Goal: Task Accomplishment & Management: Manage account settings

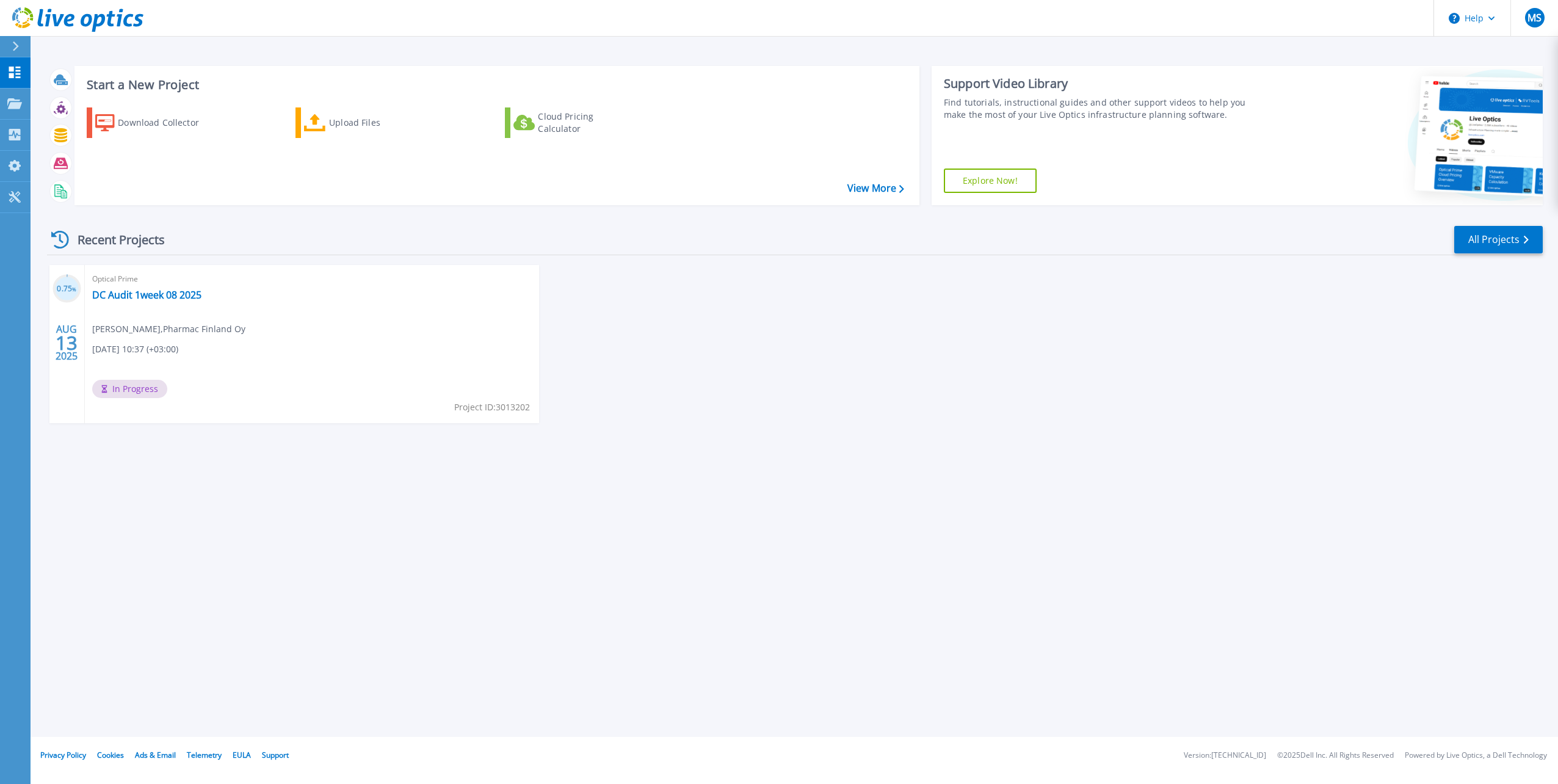
click at [593, 558] on div "Start a New Project Download Collector Upload Files Cloud Pricing Calculator Vi…" at bounding box center [795, 368] width 1528 height 736
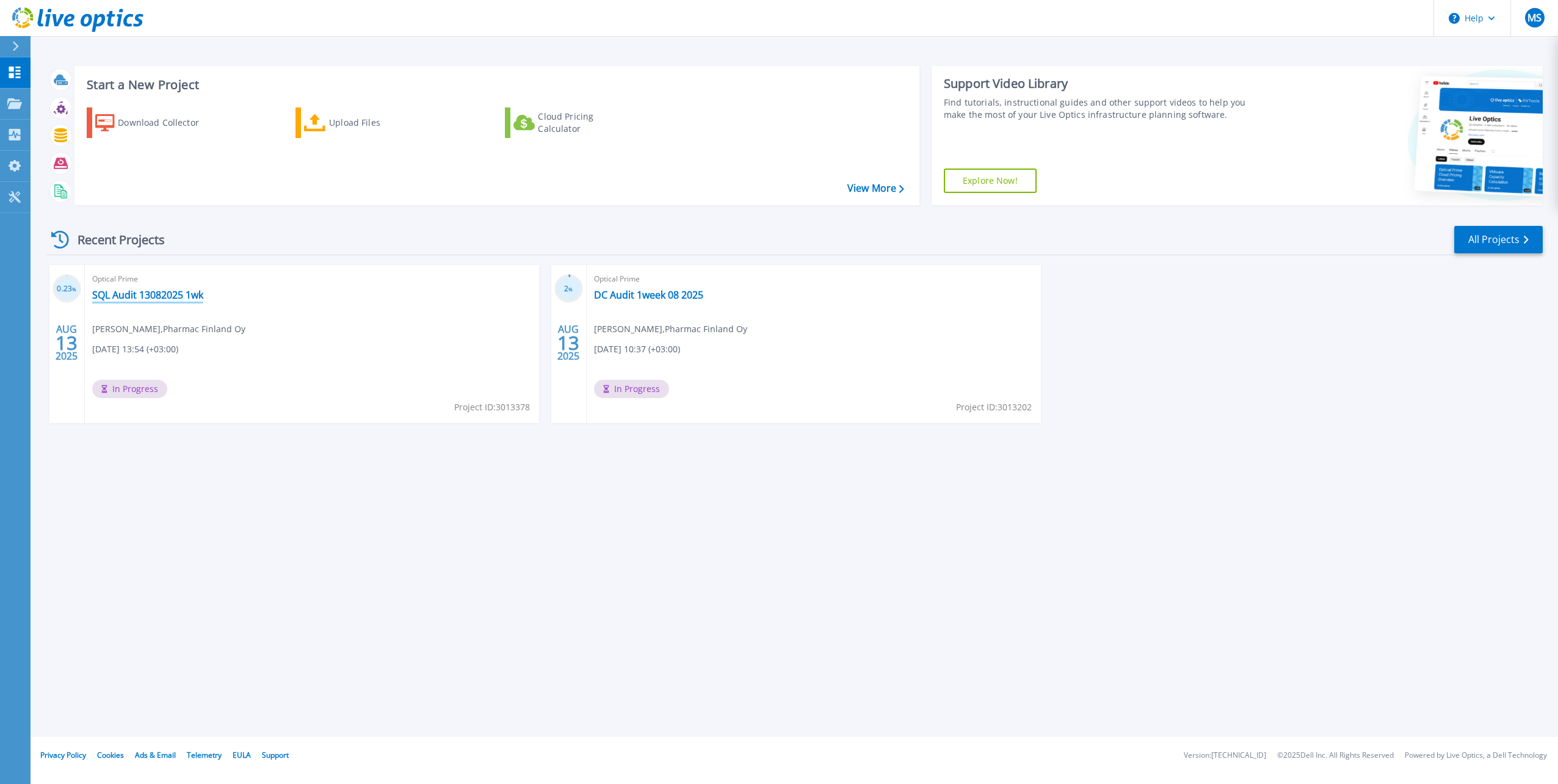
click at [158, 291] on link "SQL Audit 13082025 1wk" at bounding box center [148, 295] width 111 height 12
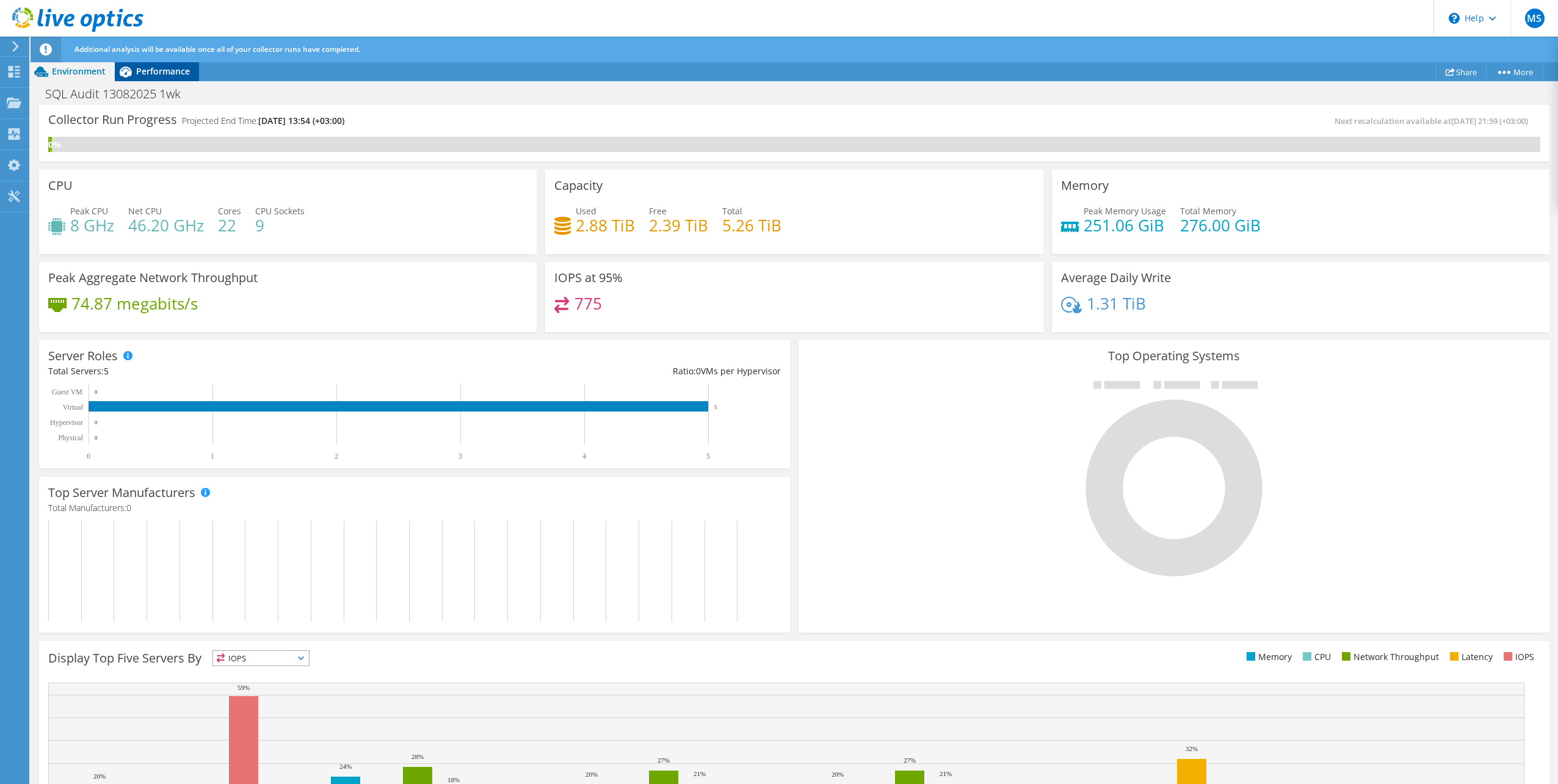
click at [174, 70] on span "Performance" at bounding box center [163, 70] width 54 height 11
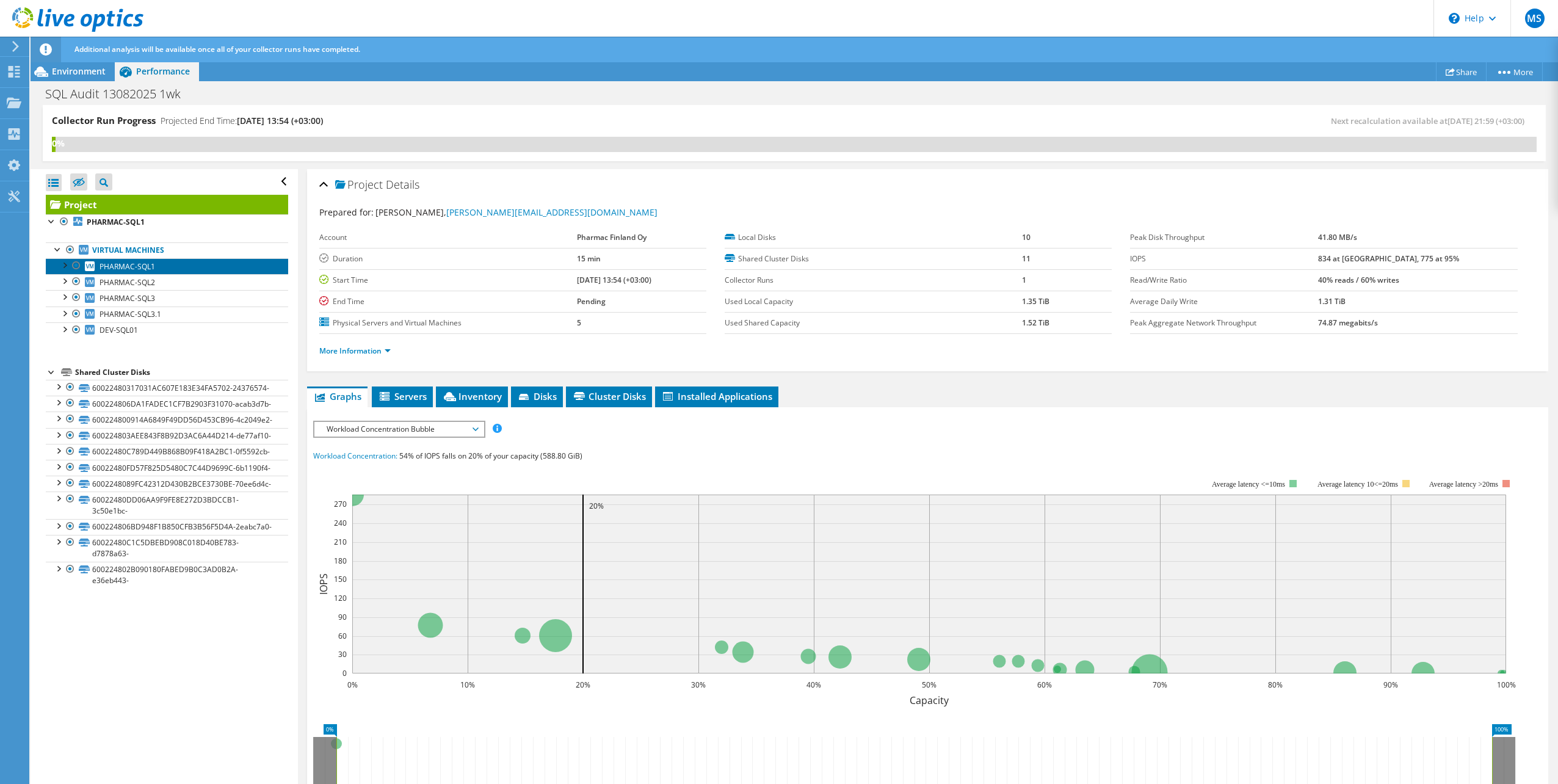
click at [134, 269] on span "PHARMAC-SQL1" at bounding box center [127, 267] width 55 height 11
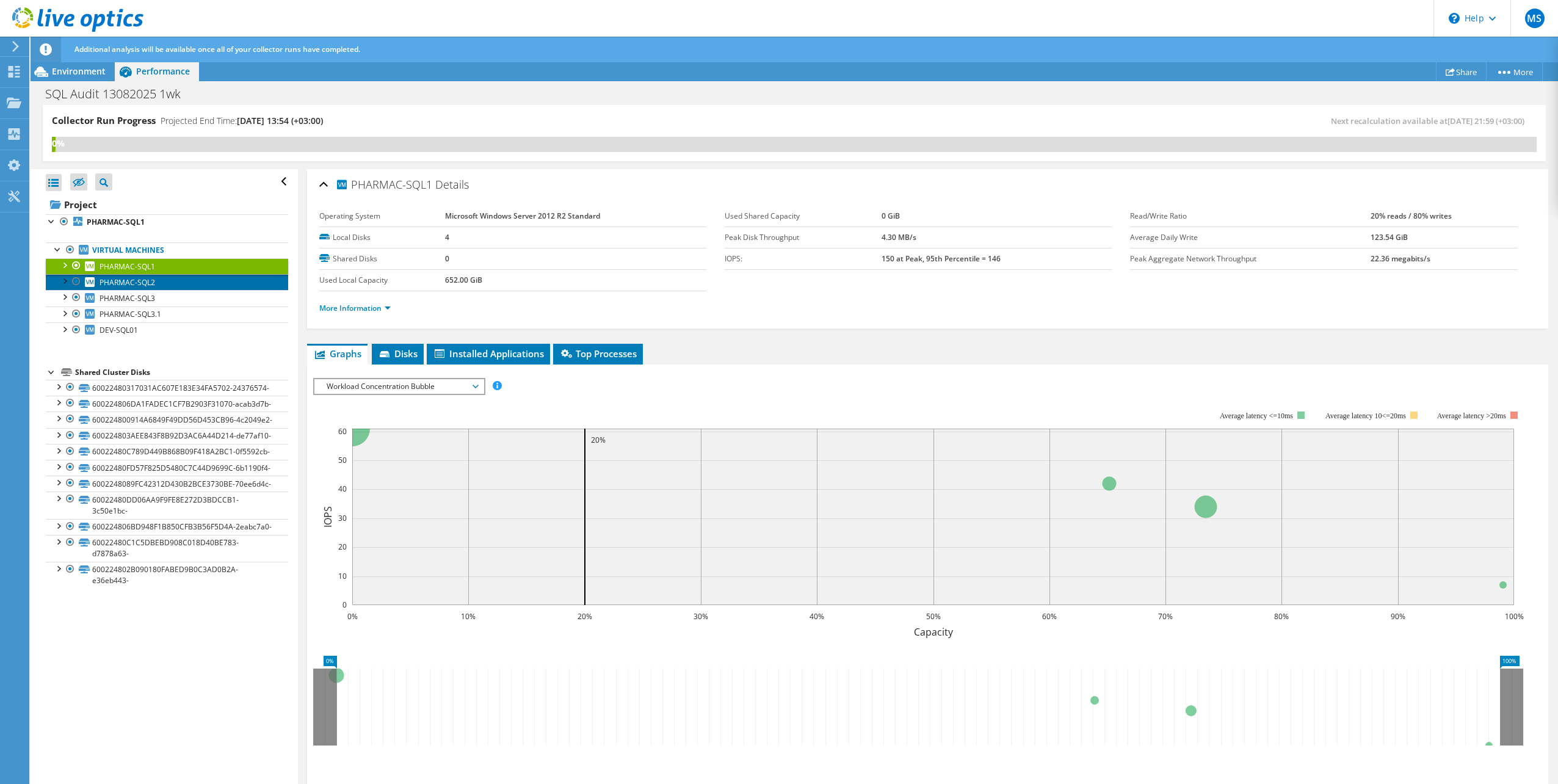
click at [142, 282] on span "PHARMAC-SQL2" at bounding box center [127, 282] width 55 height 11
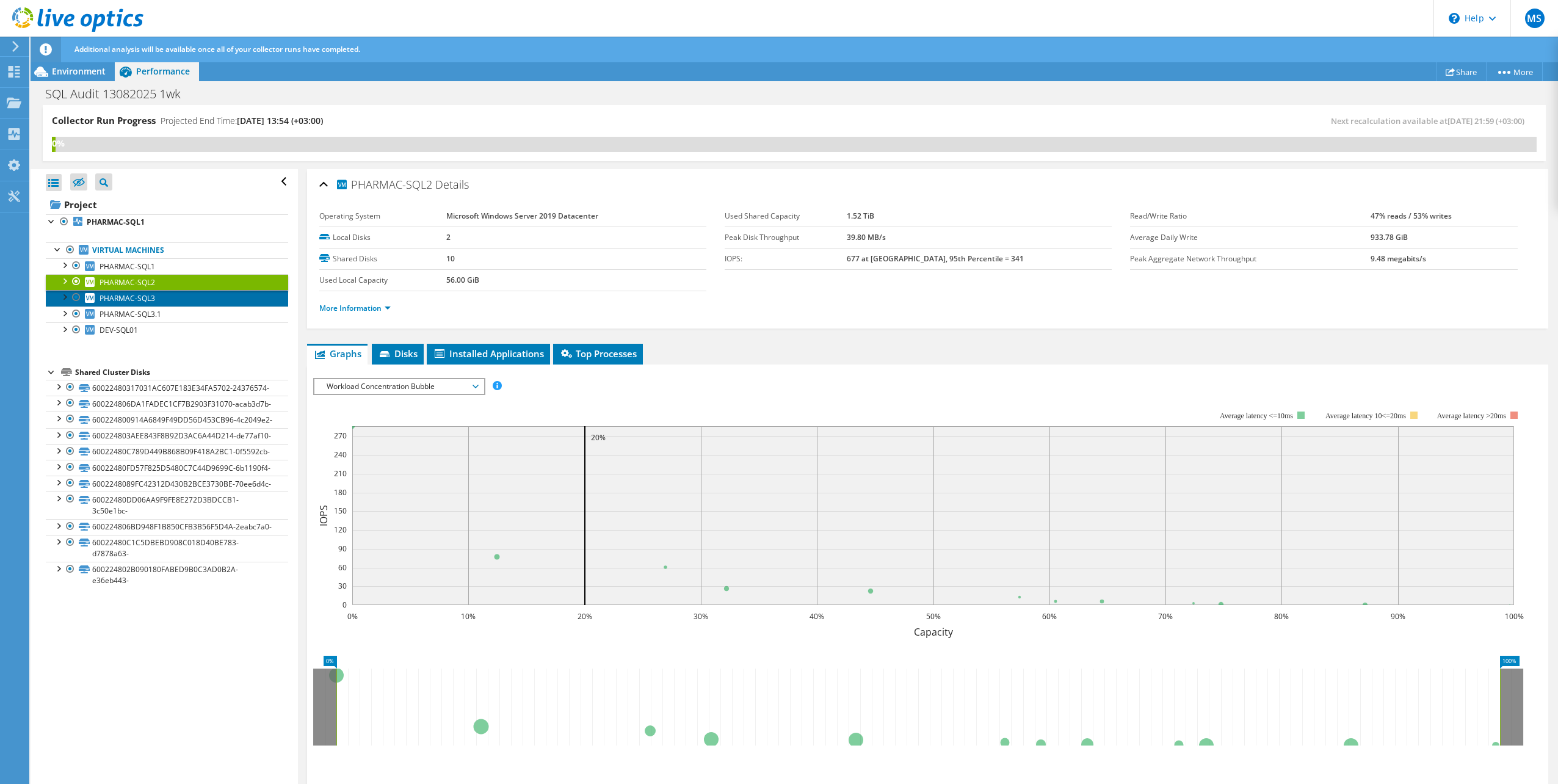
click at [143, 293] on span "PHARMAC-SQL3" at bounding box center [127, 298] width 55 height 11
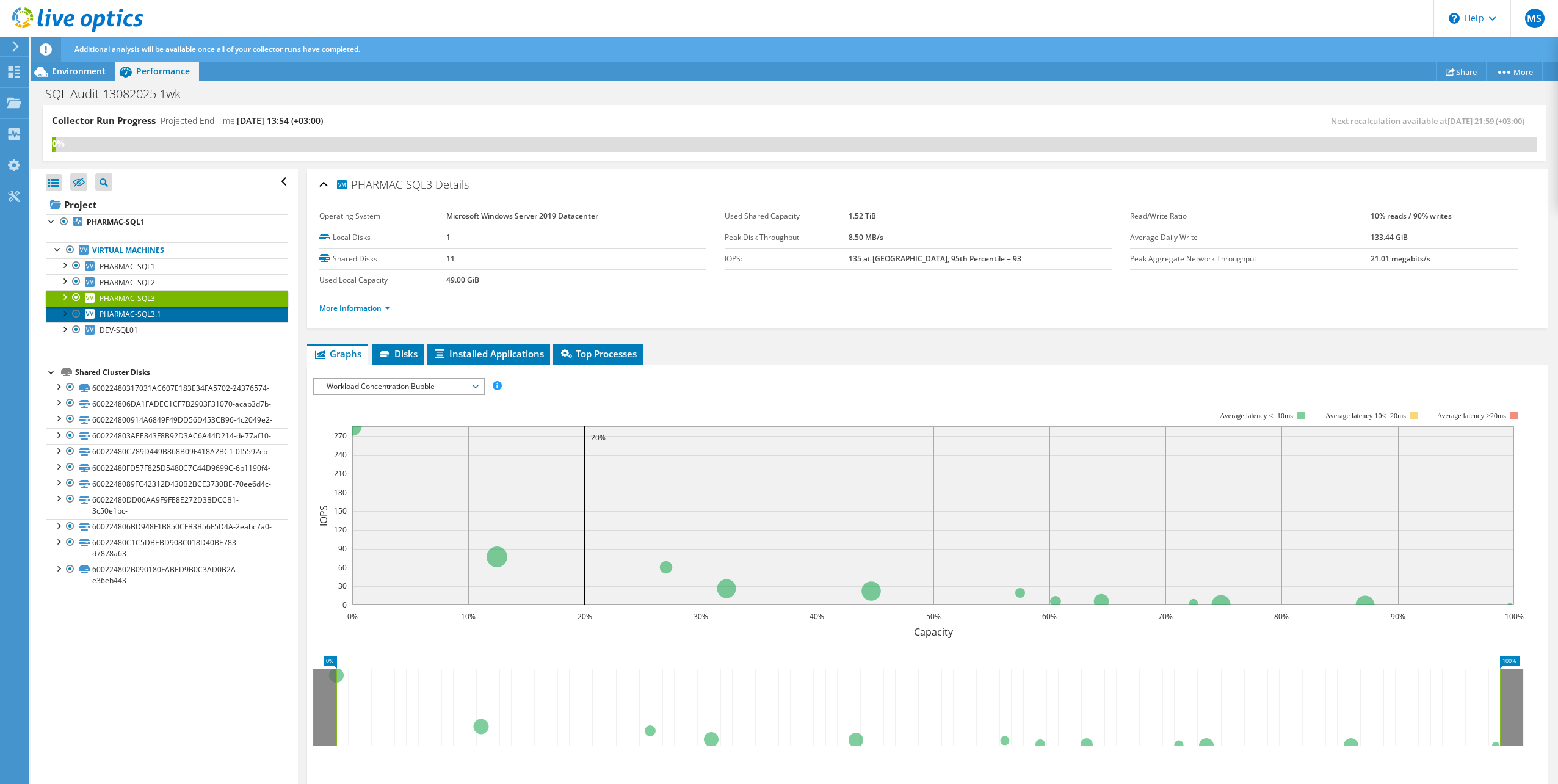
click at [143, 311] on span "PHARMAC-SQL3.1" at bounding box center [130, 314] width 62 height 11
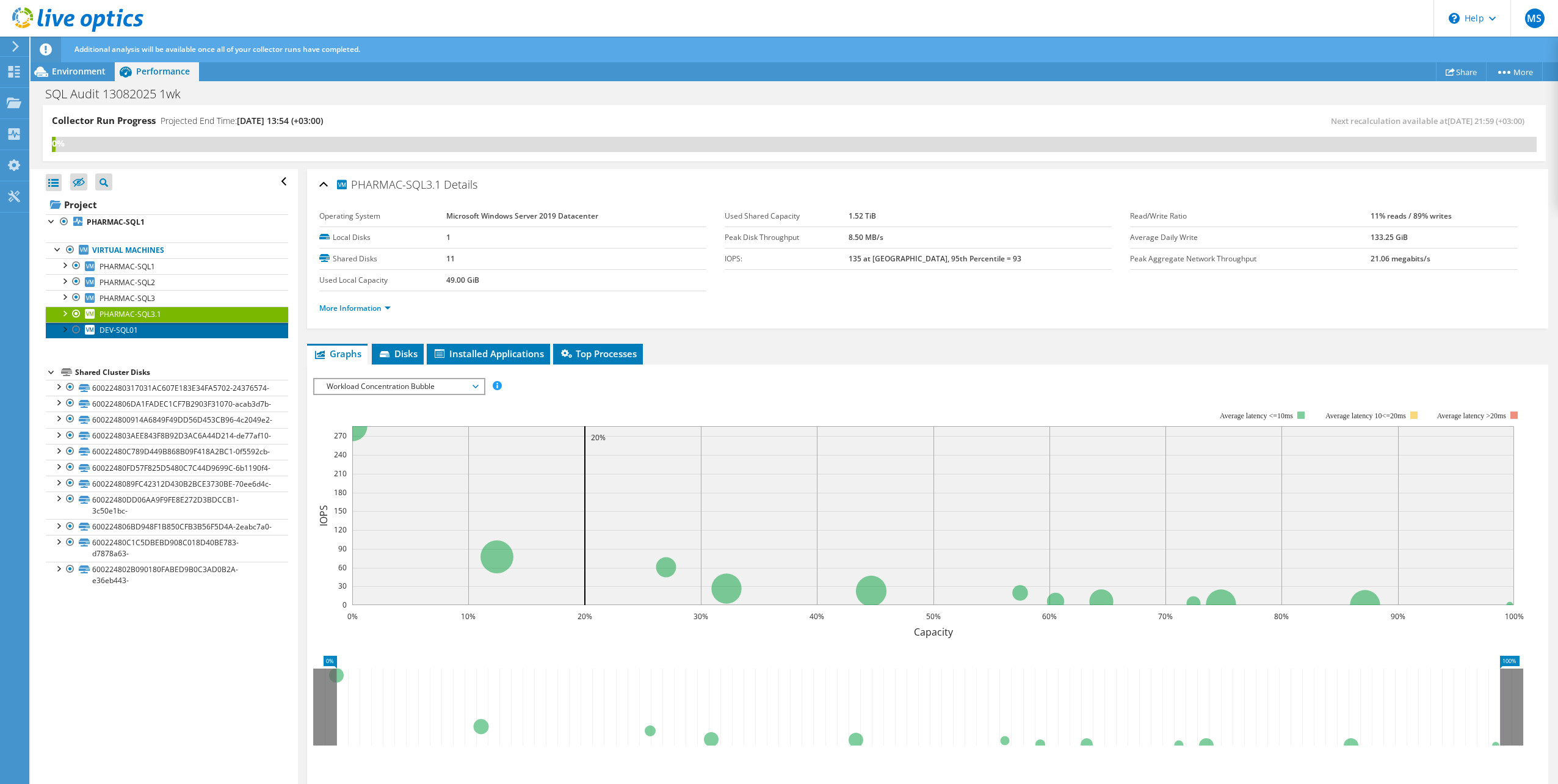
click at [142, 328] on link "DEV-SQL01" at bounding box center [166, 330] width 242 height 16
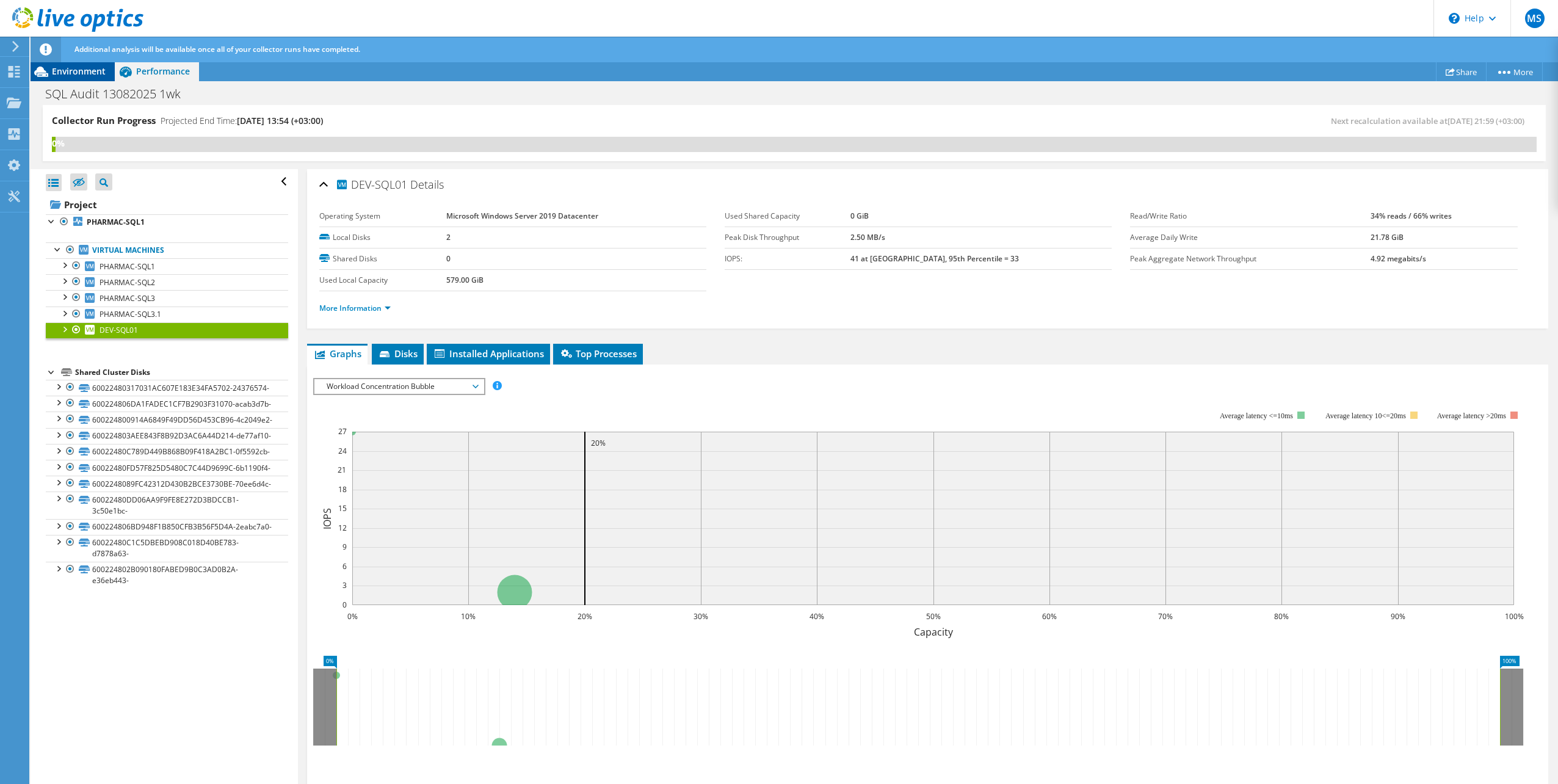
click at [91, 78] on div "Environment" at bounding box center [73, 71] width 85 height 19
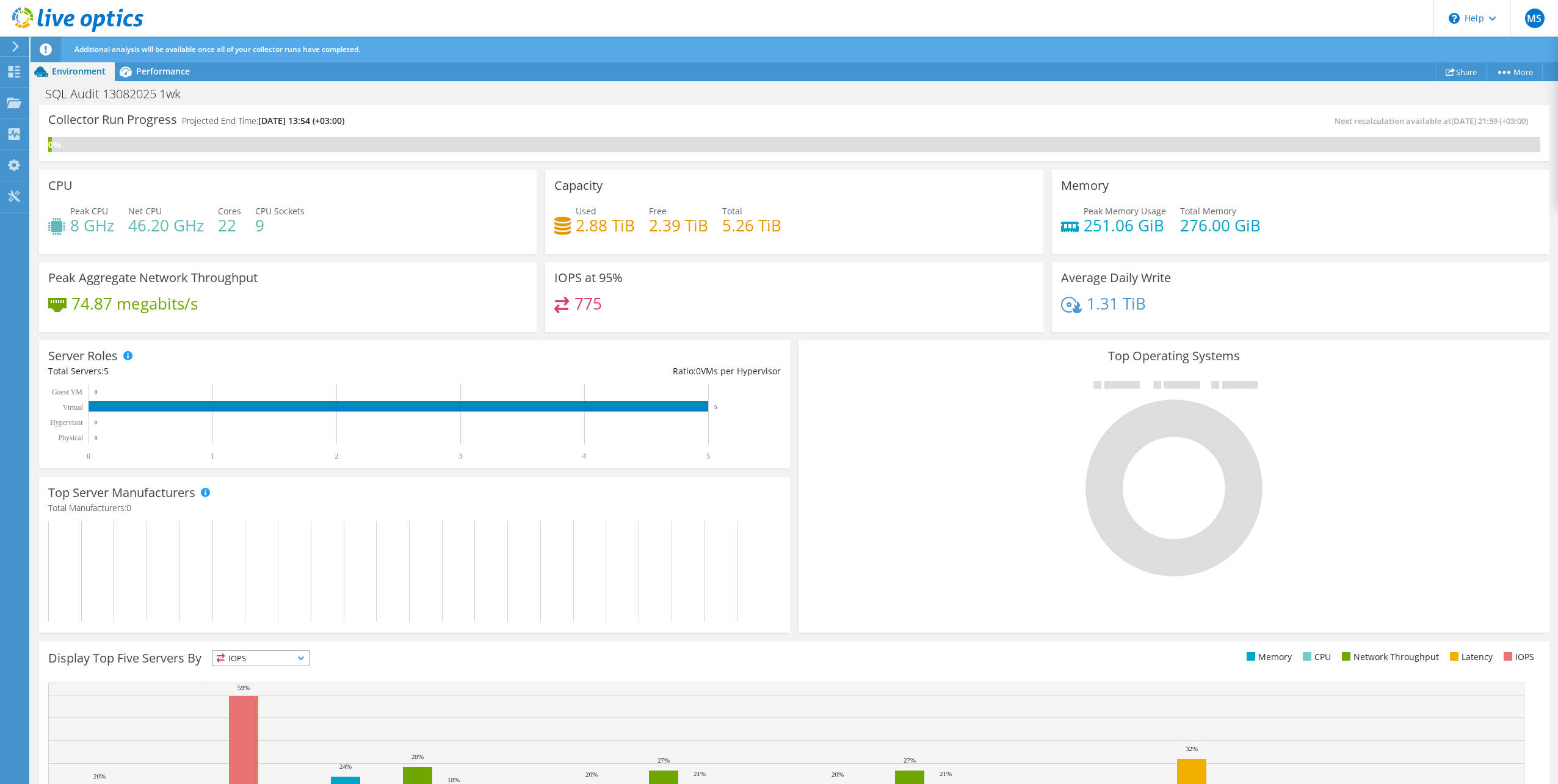
click at [15, 43] on icon at bounding box center [15, 46] width 9 height 11
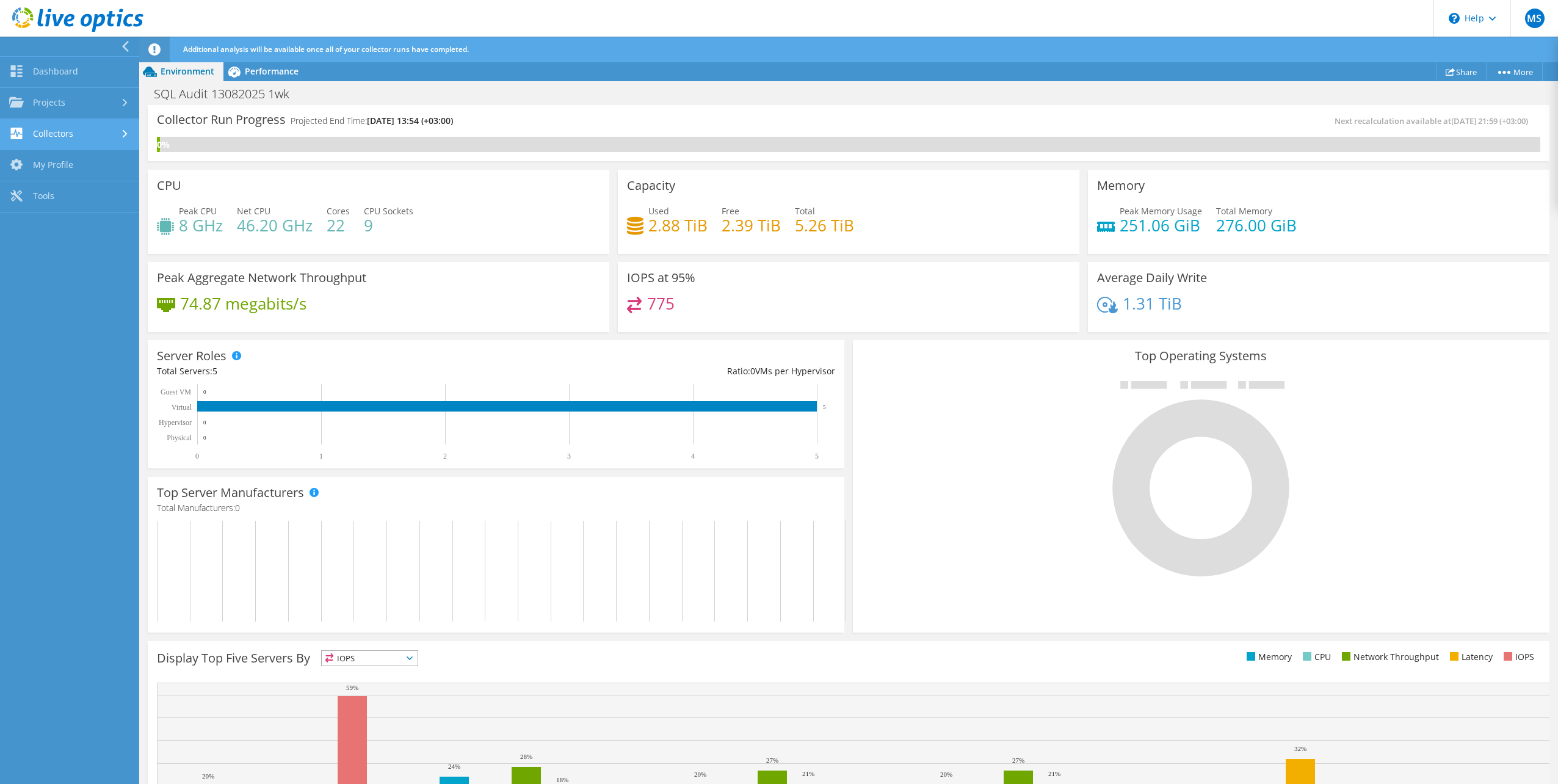
click at [77, 136] on link "Collectors" at bounding box center [70, 134] width 139 height 31
click at [68, 192] on link "Dossier" at bounding box center [70, 196] width 139 height 31
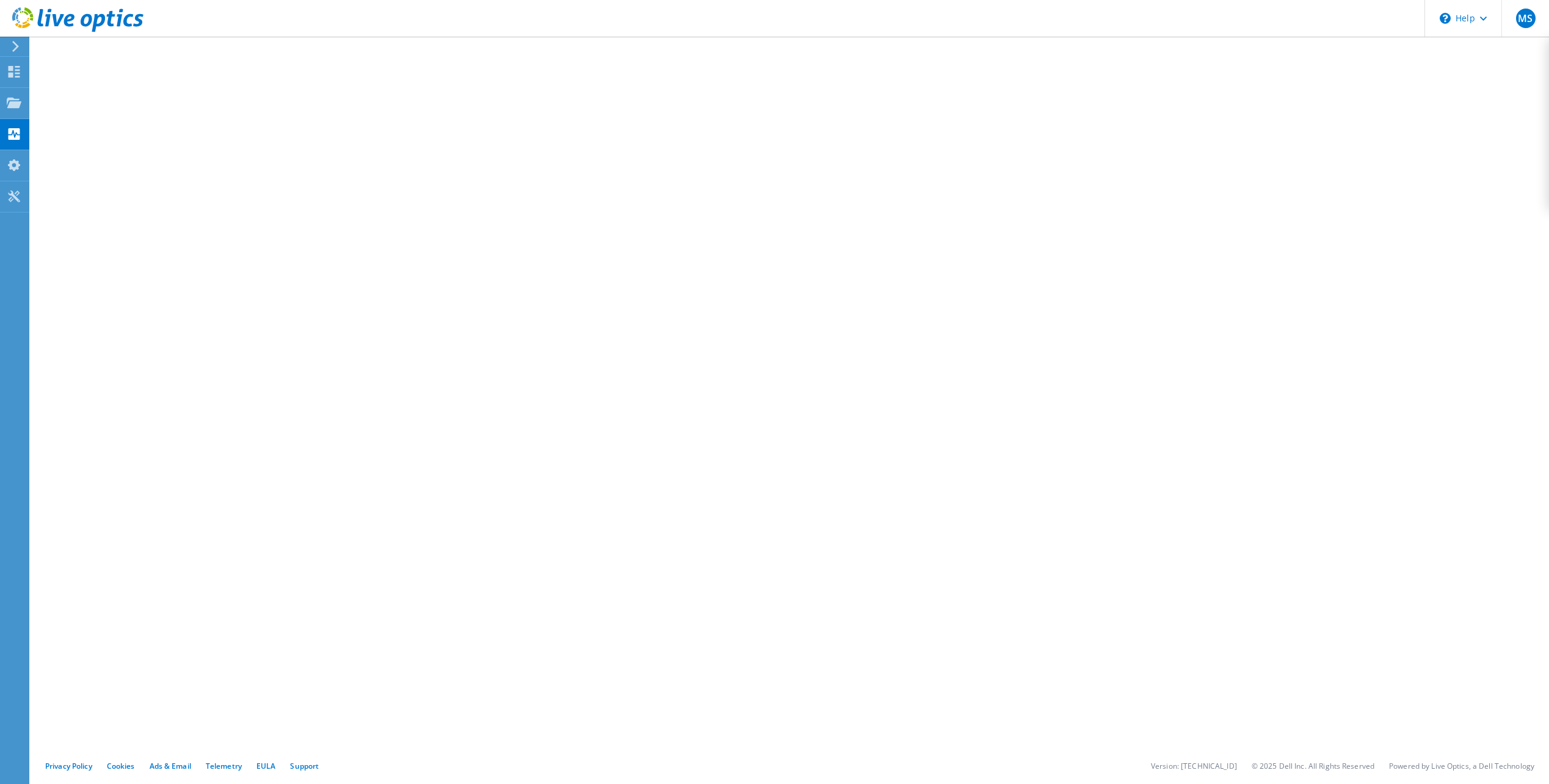
click at [9, 40] on div at bounding box center [71, 20] width 143 height 40
click at [14, 47] on icon at bounding box center [15, 46] width 9 height 11
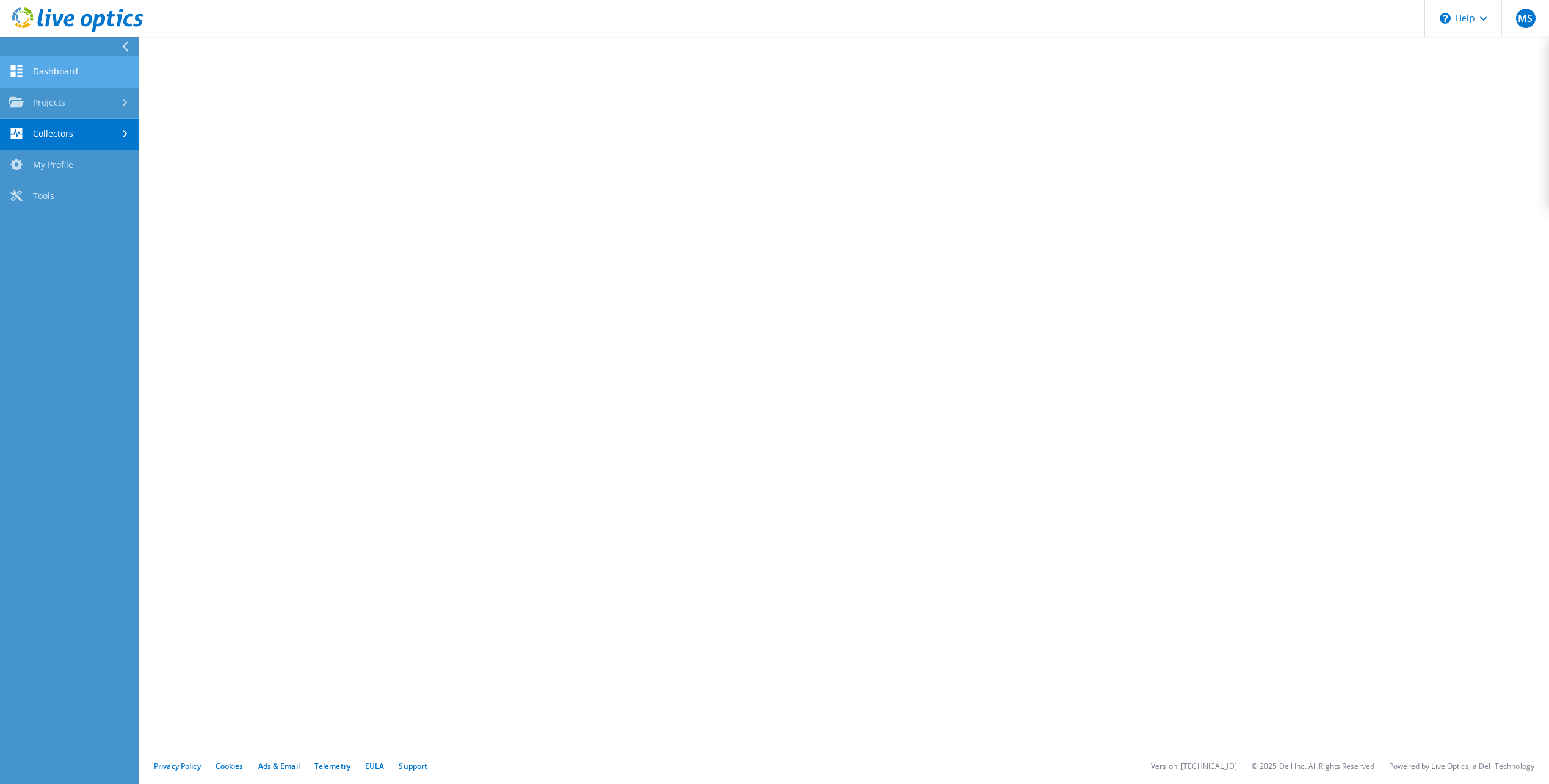
click at [47, 72] on link "Dashboard" at bounding box center [70, 72] width 139 height 31
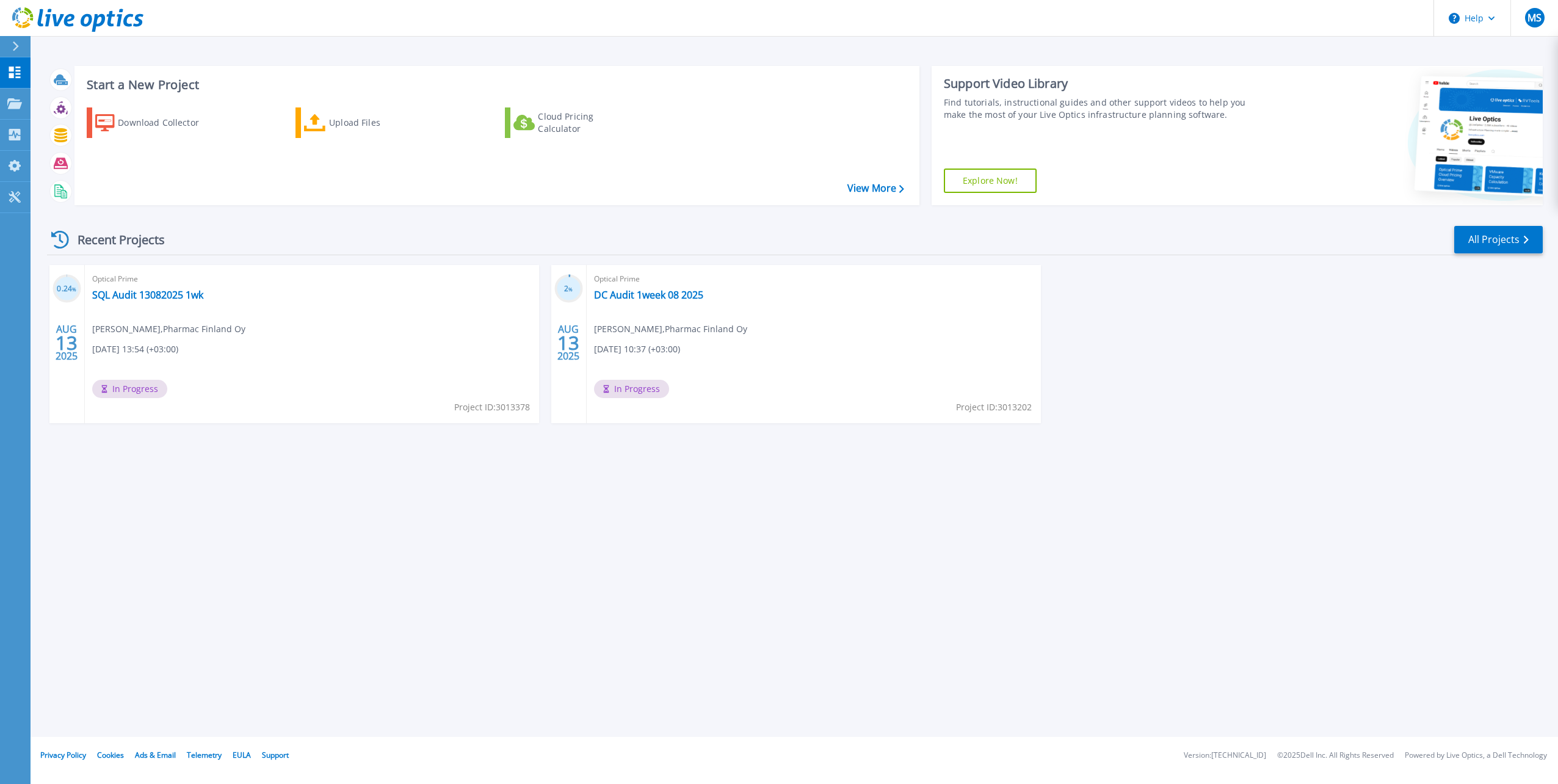
click at [14, 48] on icon at bounding box center [16, 46] width 7 height 10
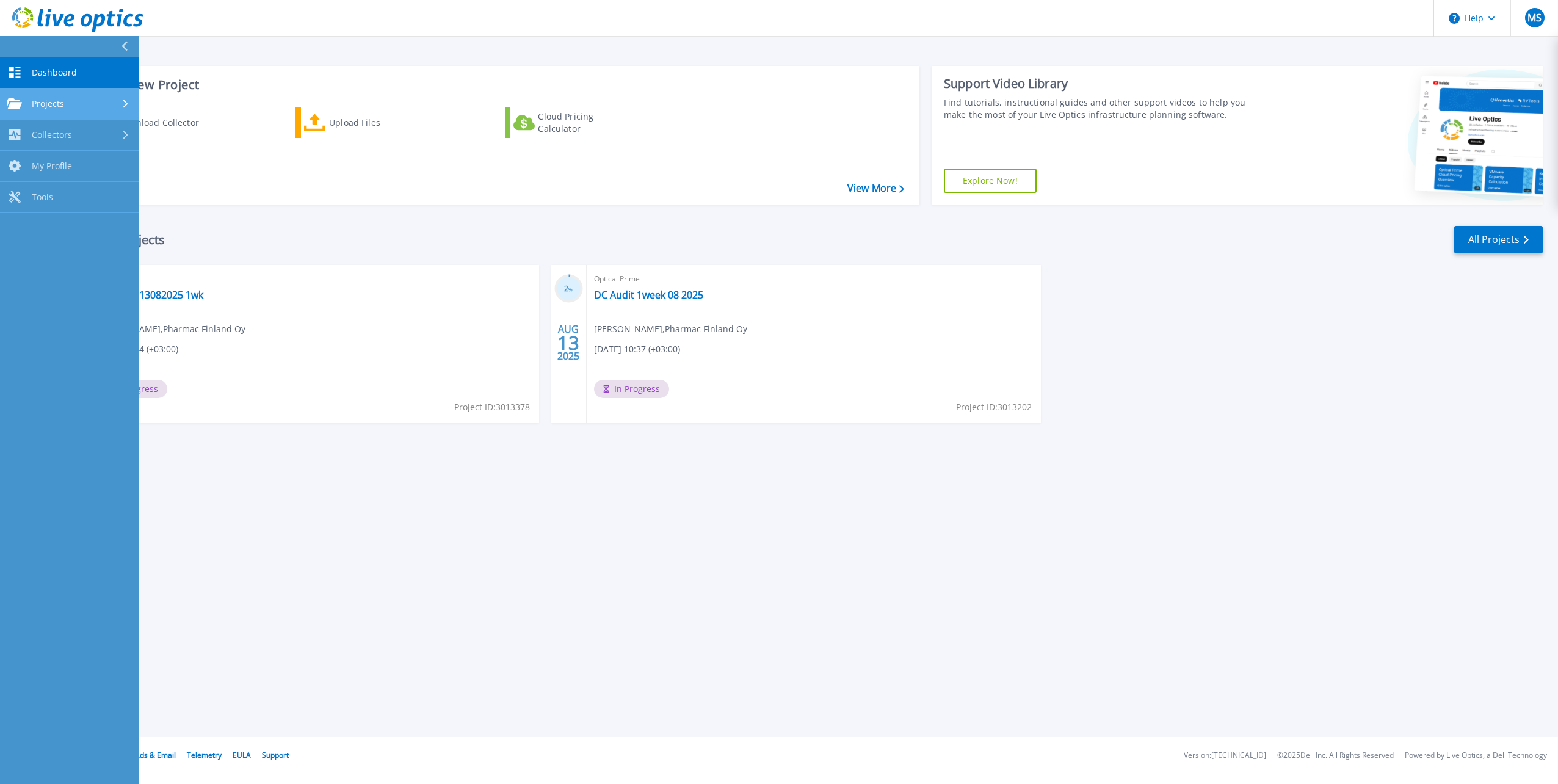
click at [33, 100] on span "Projects" at bounding box center [48, 104] width 33 height 11
click at [62, 204] on link "Optical Prime Collector Runs" at bounding box center [70, 201] width 139 height 39
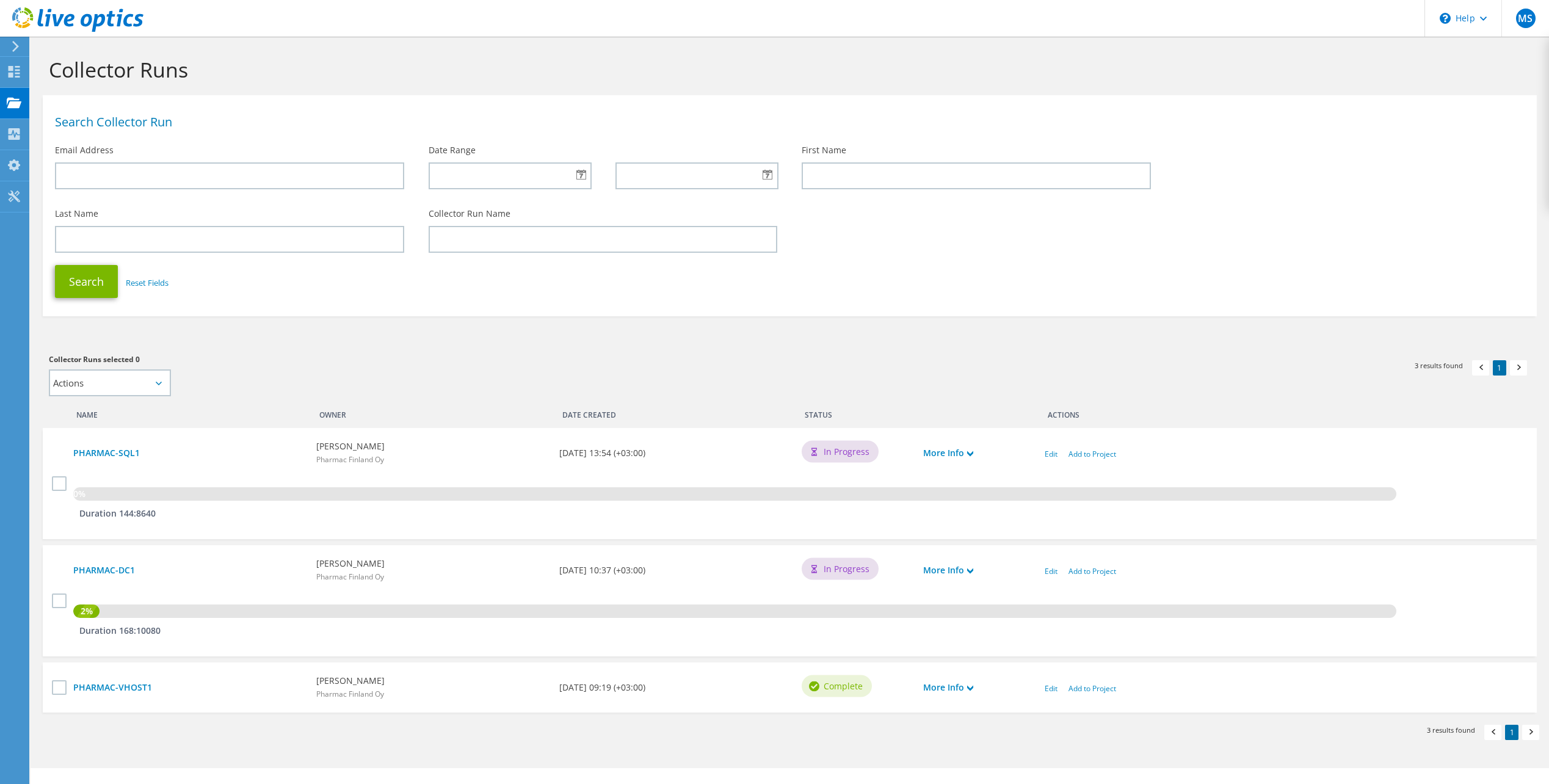
scroll to position [19, 0]
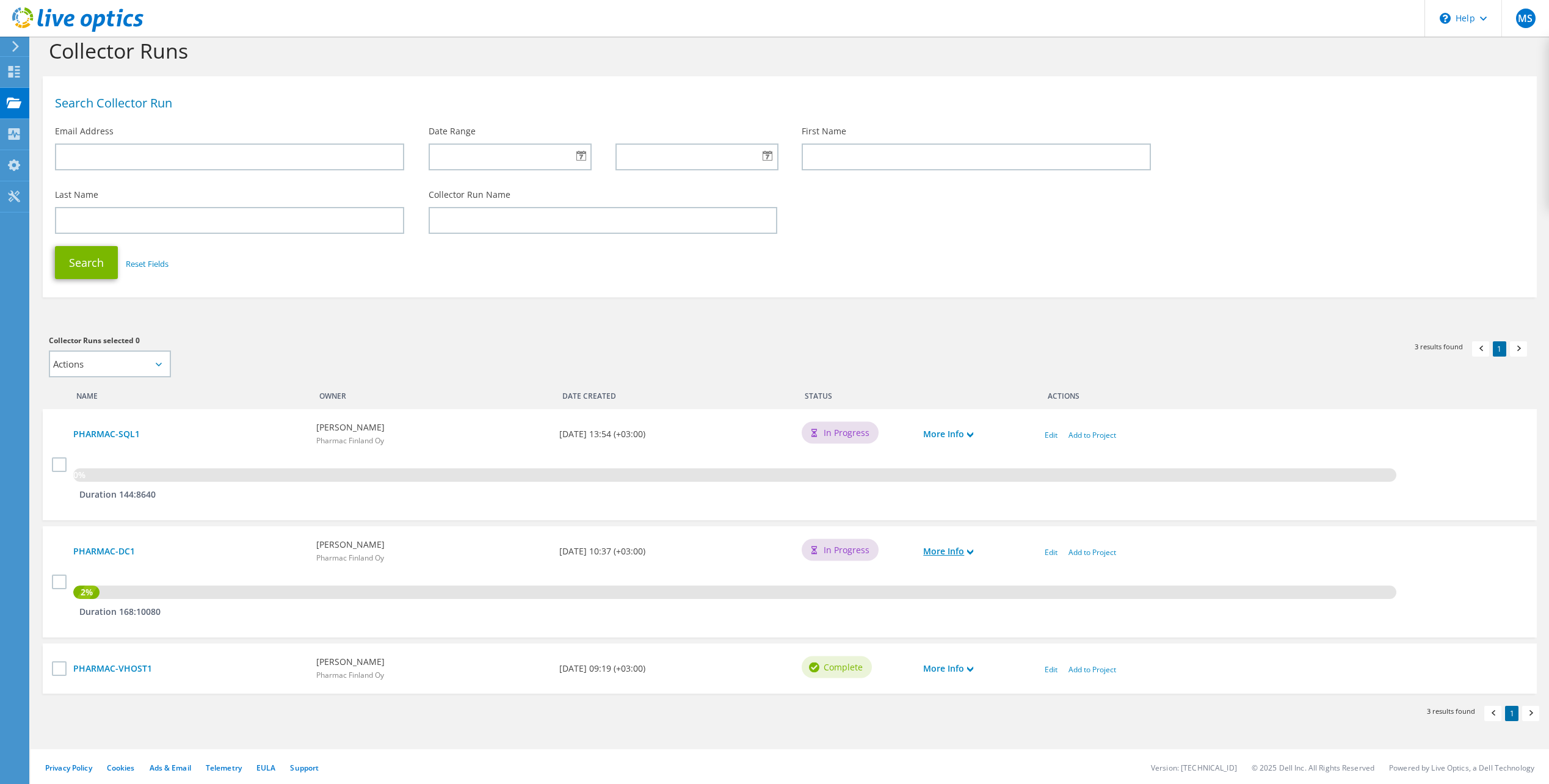
click at [946, 549] on link "More Info" at bounding box center [948, 551] width 50 height 13
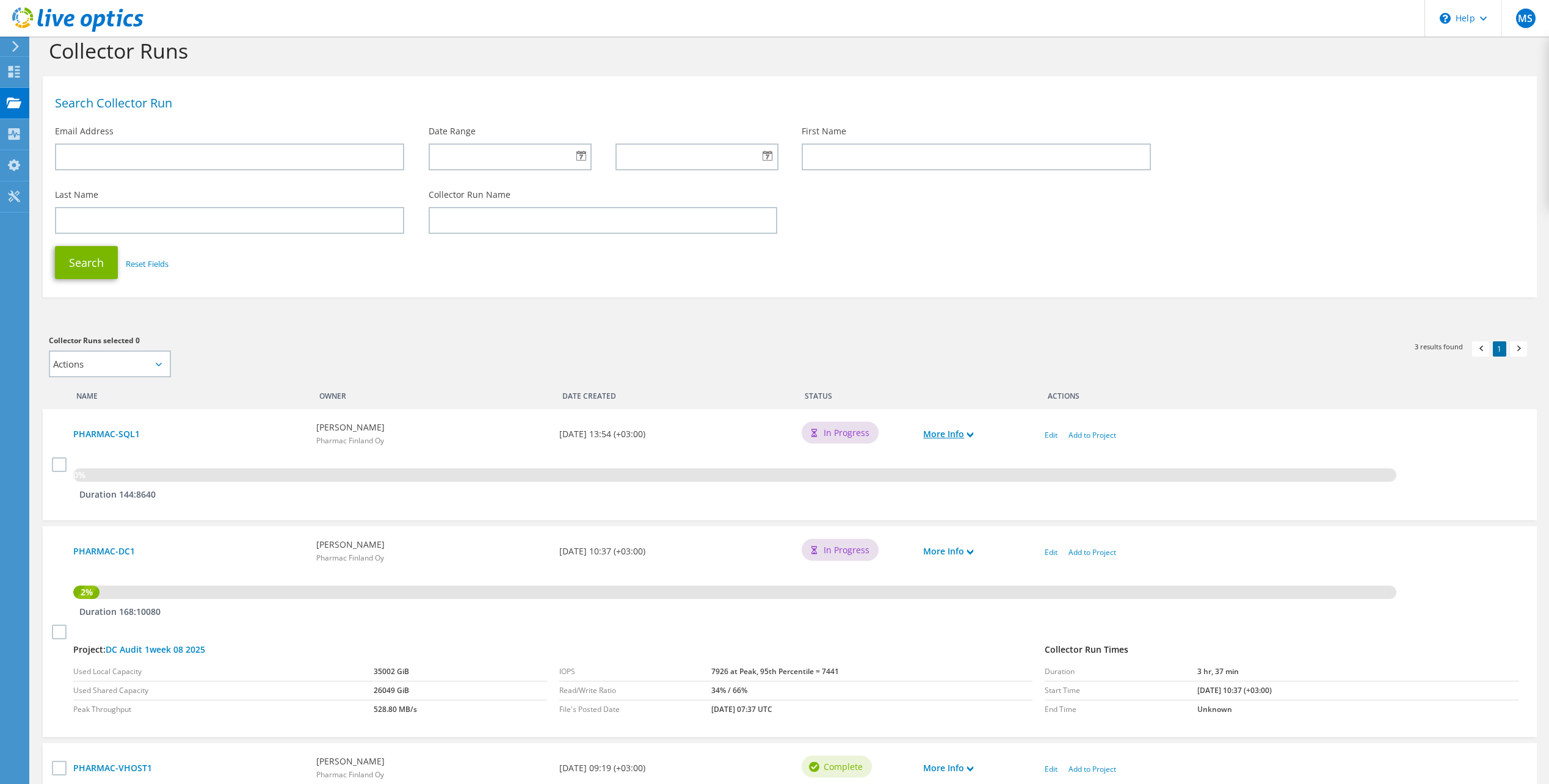
click at [959, 431] on link "More Info" at bounding box center [948, 434] width 50 height 13
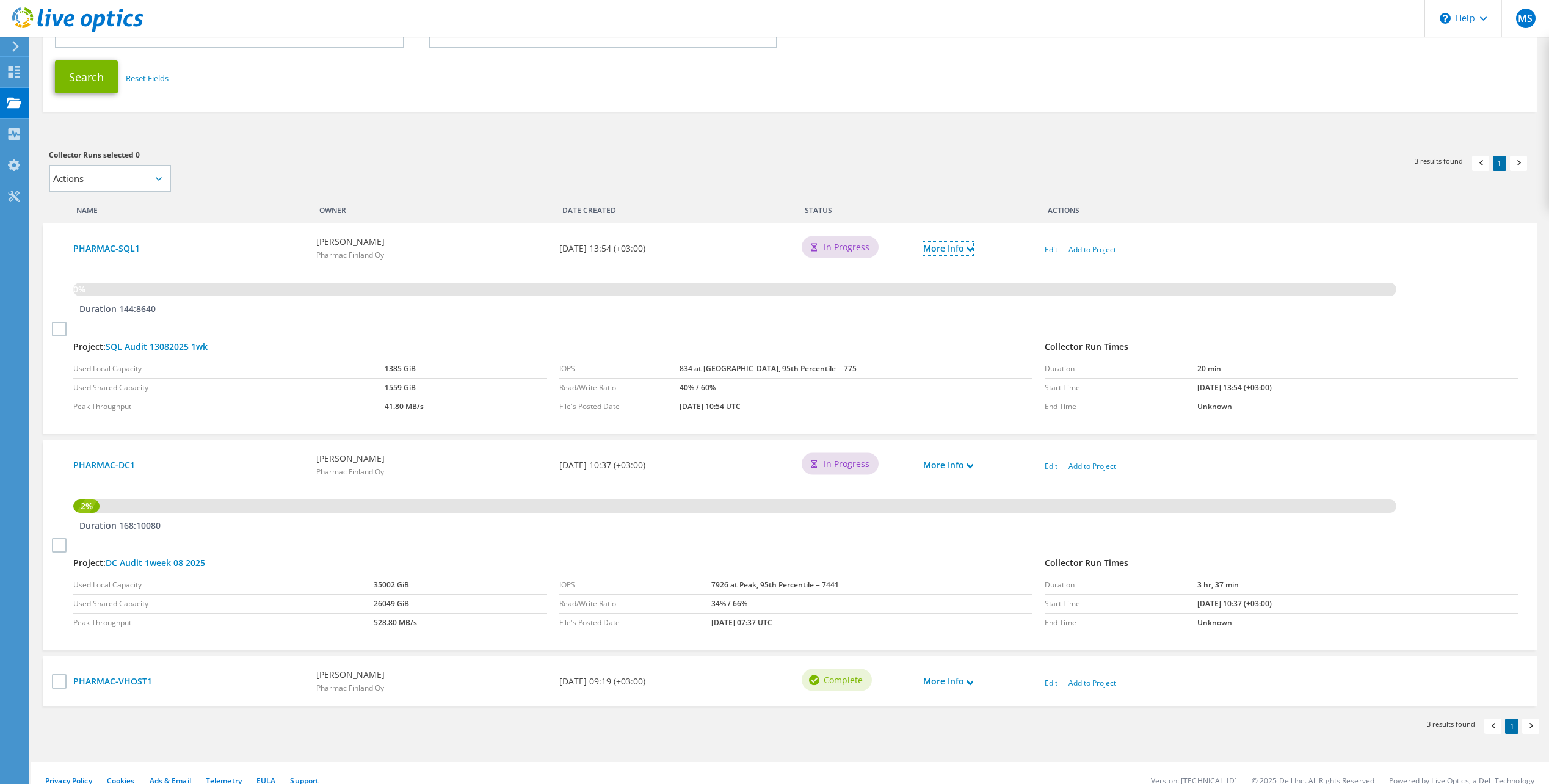
scroll to position [217, 0]
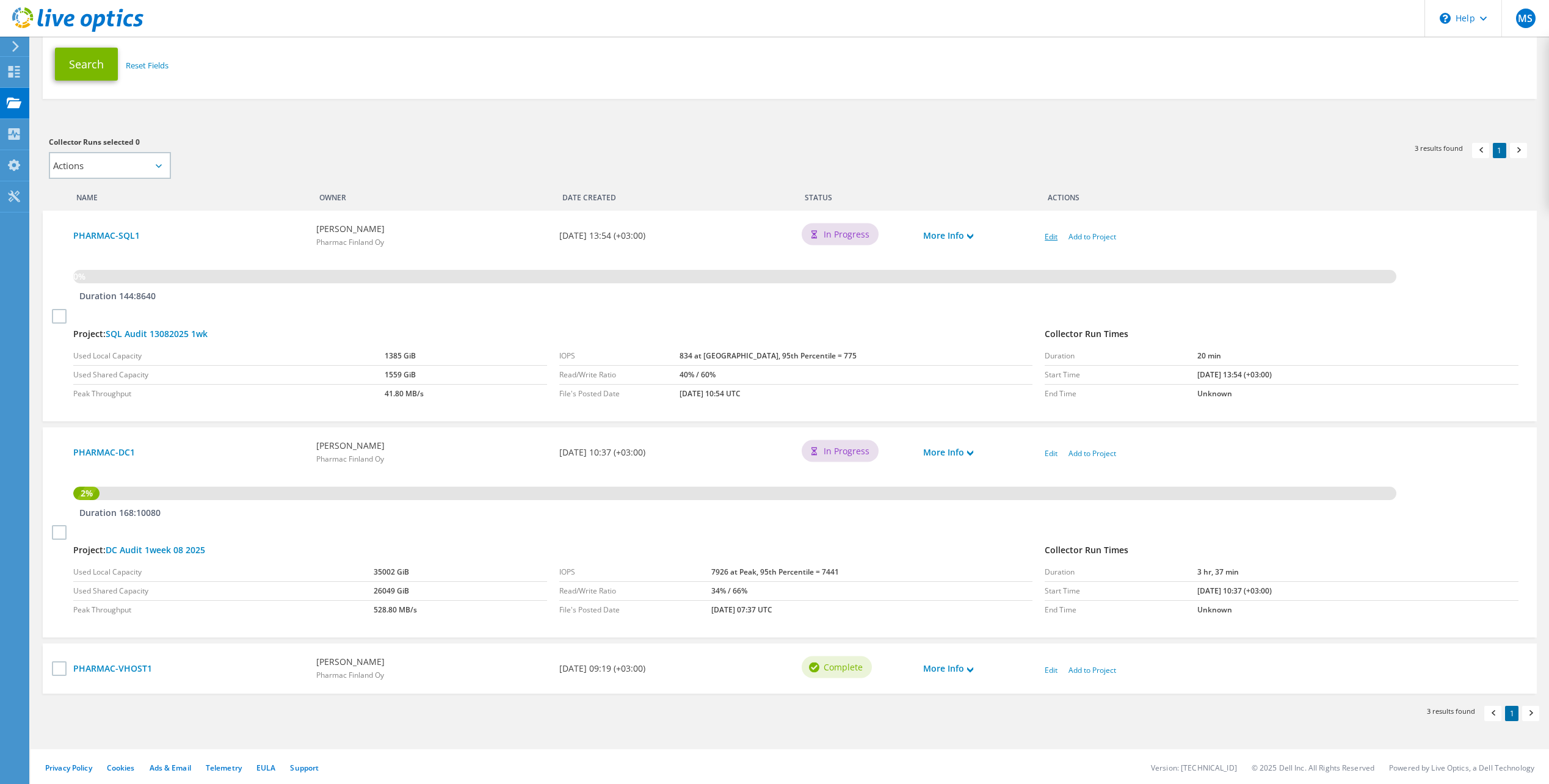
click at [1053, 231] on link "Edit" at bounding box center [1051, 237] width 13 height 11
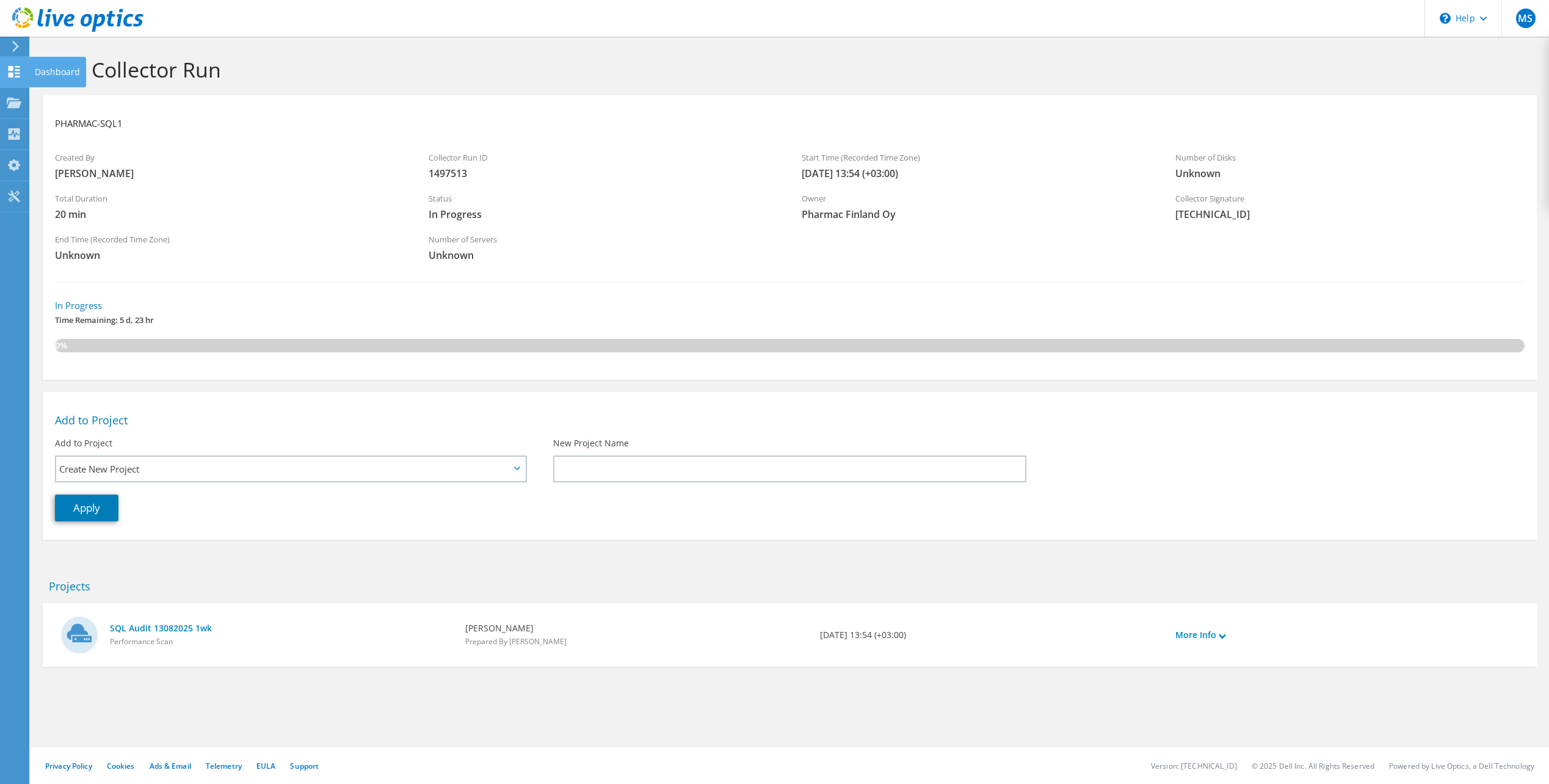
click at [15, 68] on icon at bounding box center [14, 71] width 15 height 11
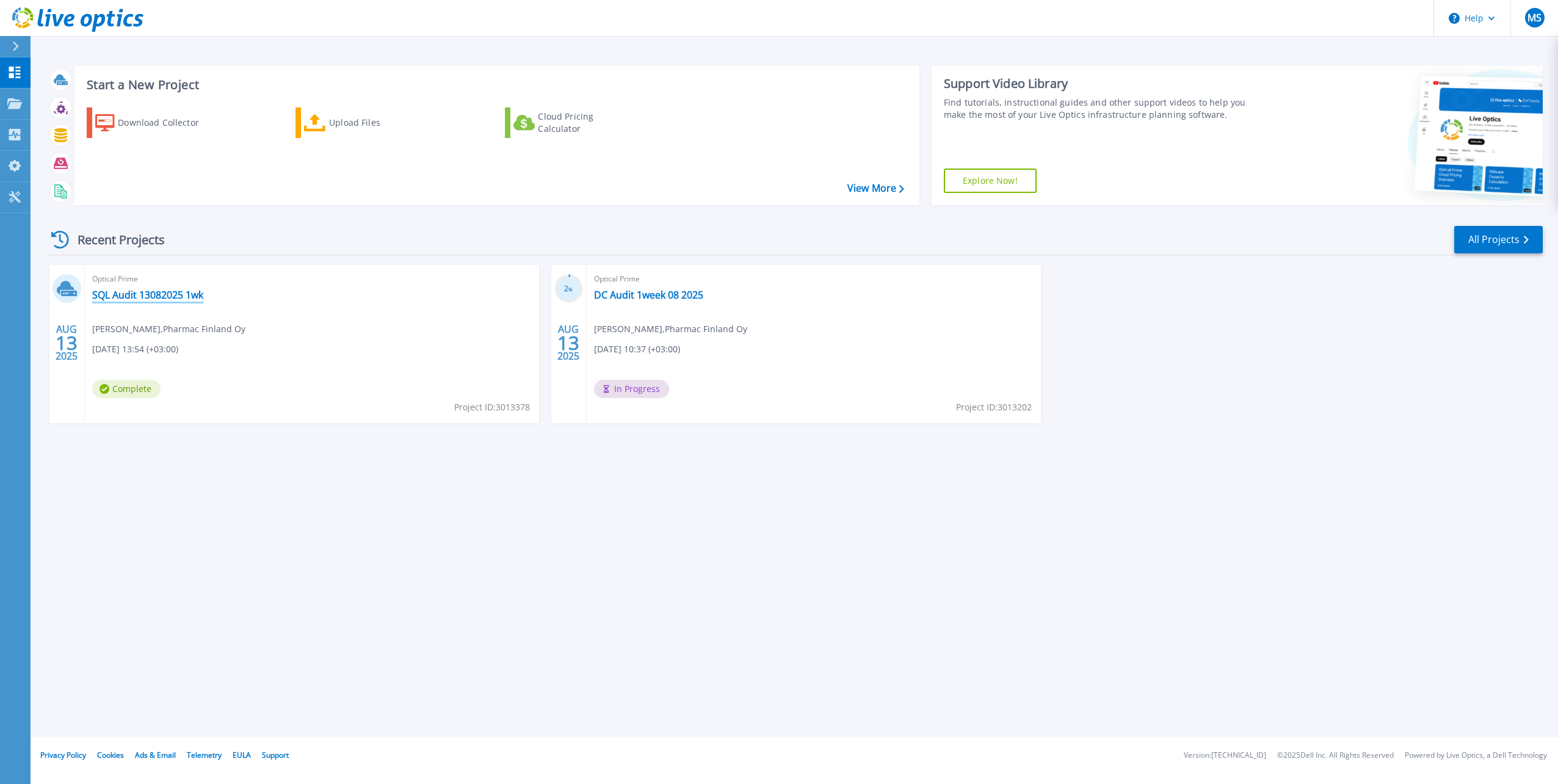
click at [171, 291] on link "SQL Audit 13082025 1wk" at bounding box center [148, 295] width 111 height 12
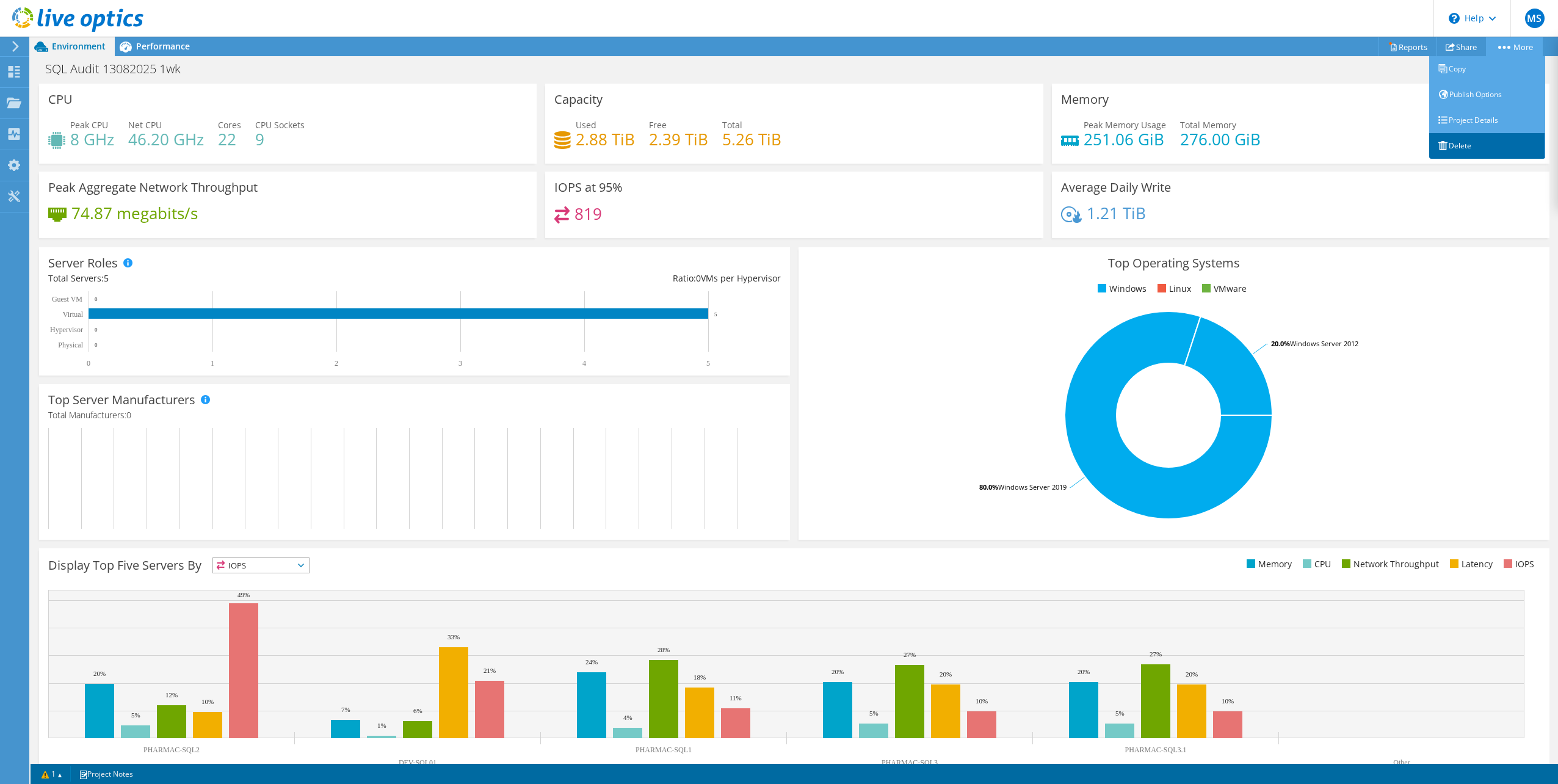
click at [1460, 149] on link "Delete" at bounding box center [1488, 145] width 116 height 26
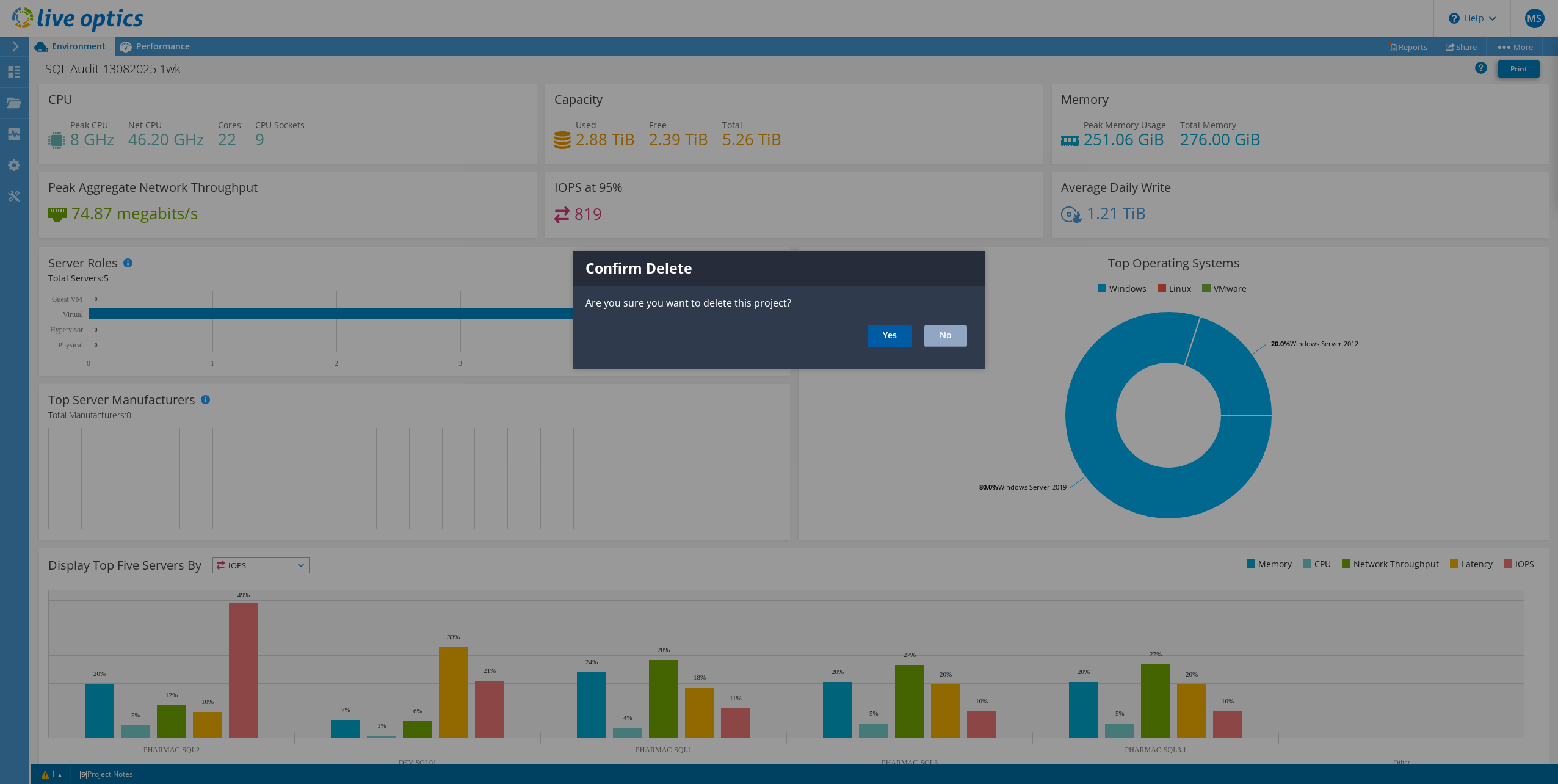
click at [886, 337] on link "Yes" at bounding box center [890, 336] width 45 height 23
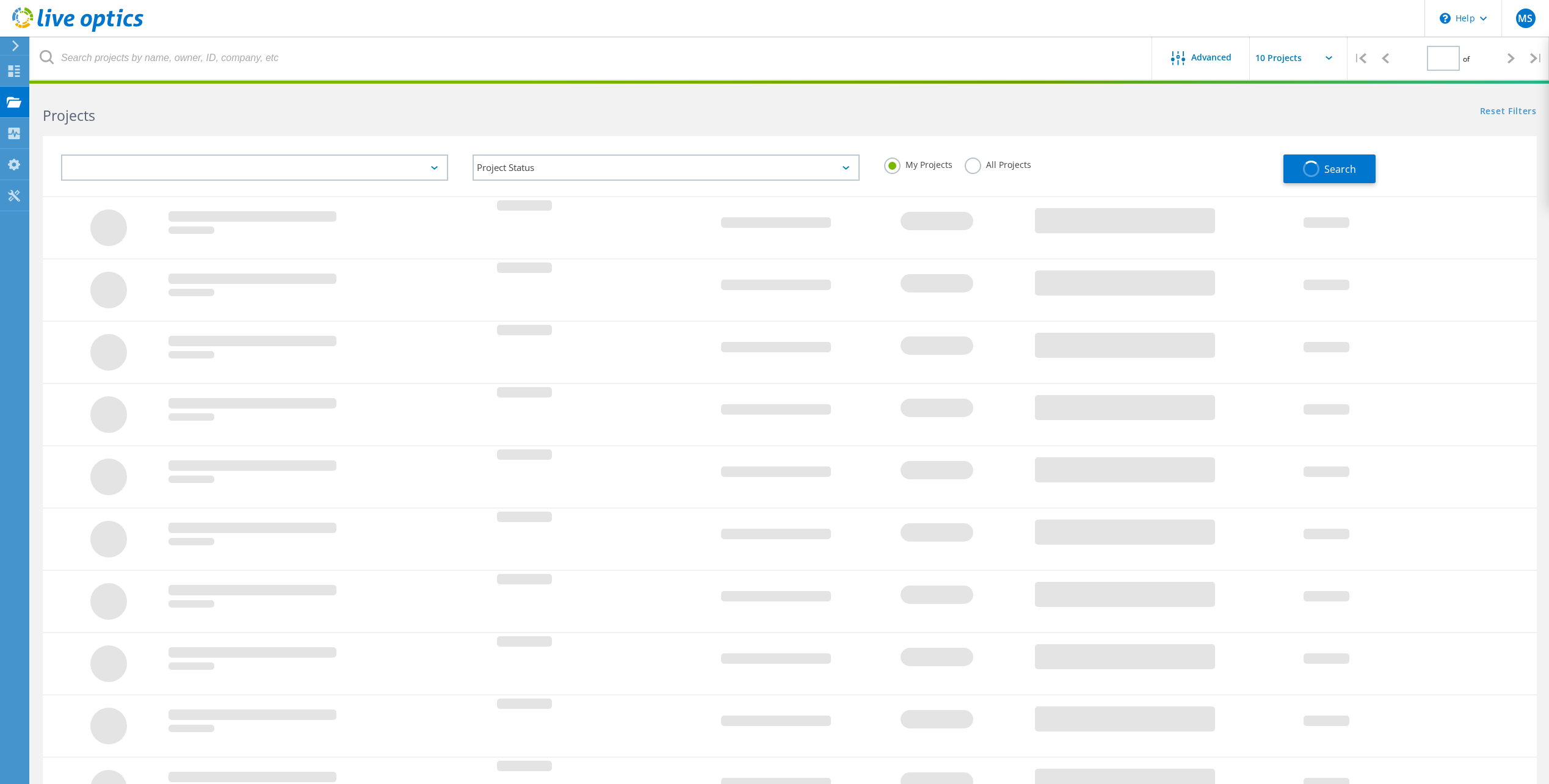
type input "1"
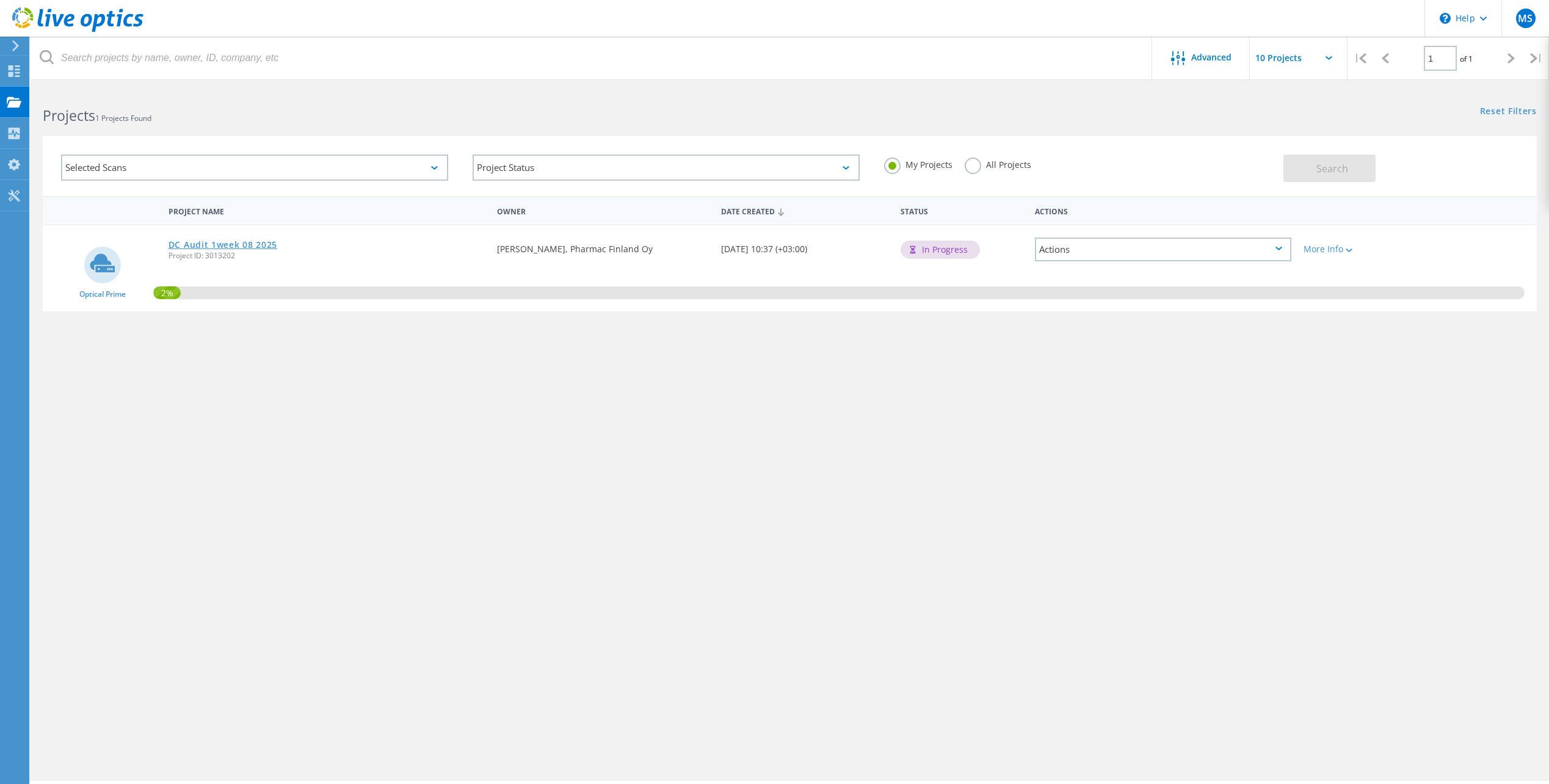
click at [187, 245] on link "DC Audit 1week 08 2025" at bounding box center [222, 245] width 108 height 9
